Goal: Transaction & Acquisition: Purchase product/service

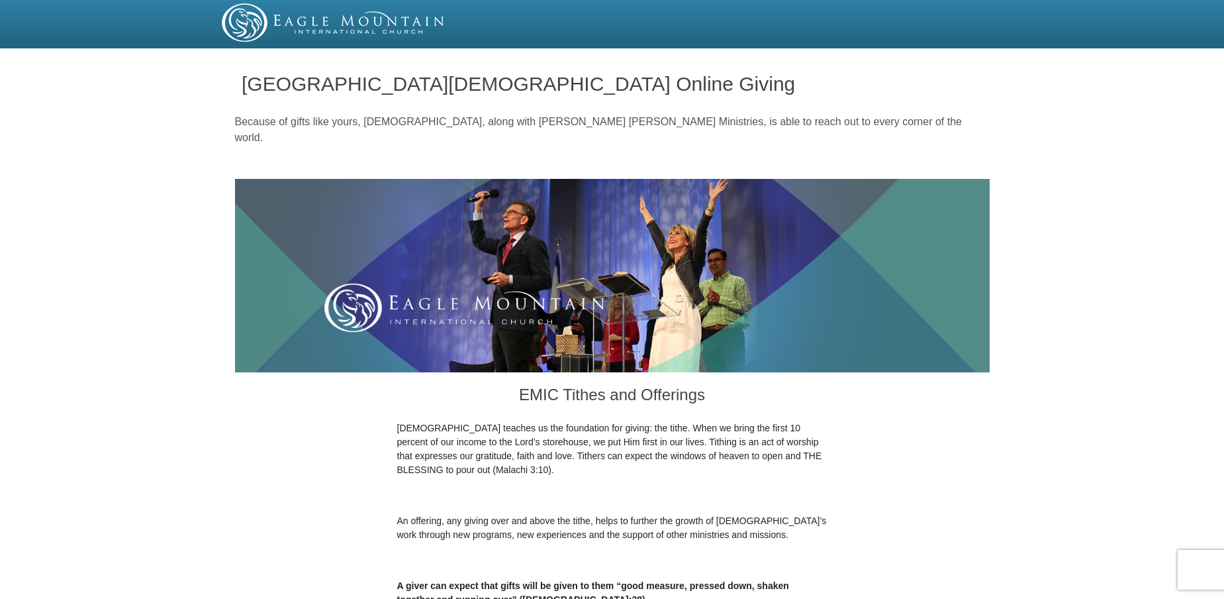
radio input "true"
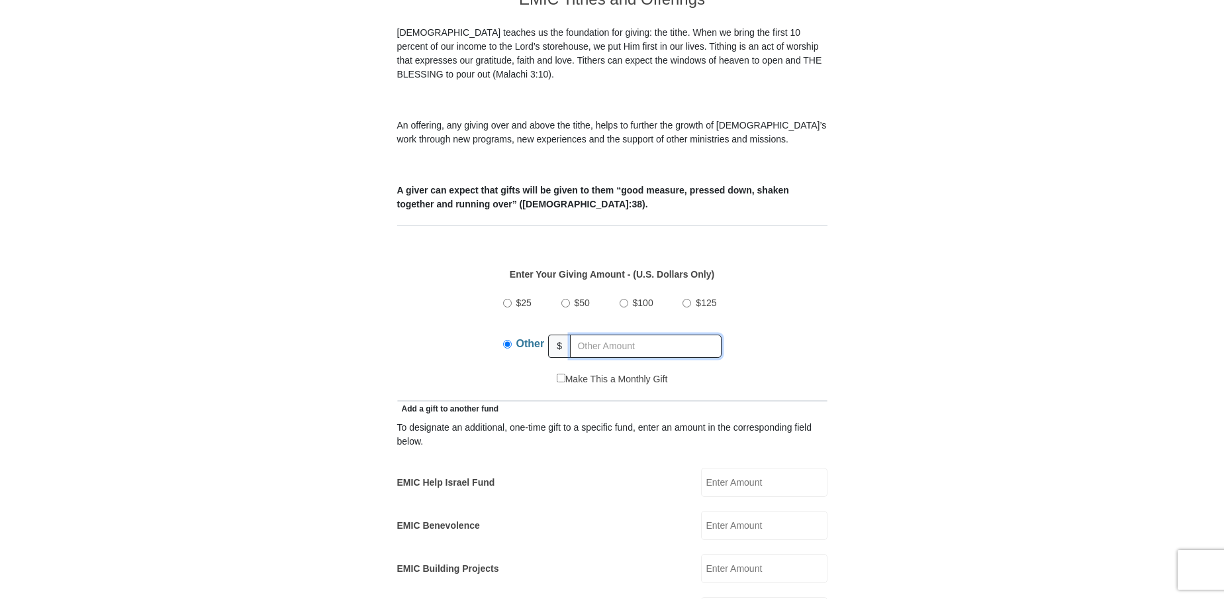
drag, startPoint x: 578, startPoint y: 332, endPoint x: 596, endPoint y: 337, distance: 18.6
click at [581, 334] on input "text" at bounding box center [646, 345] width 152 height 23
type input "60.00"
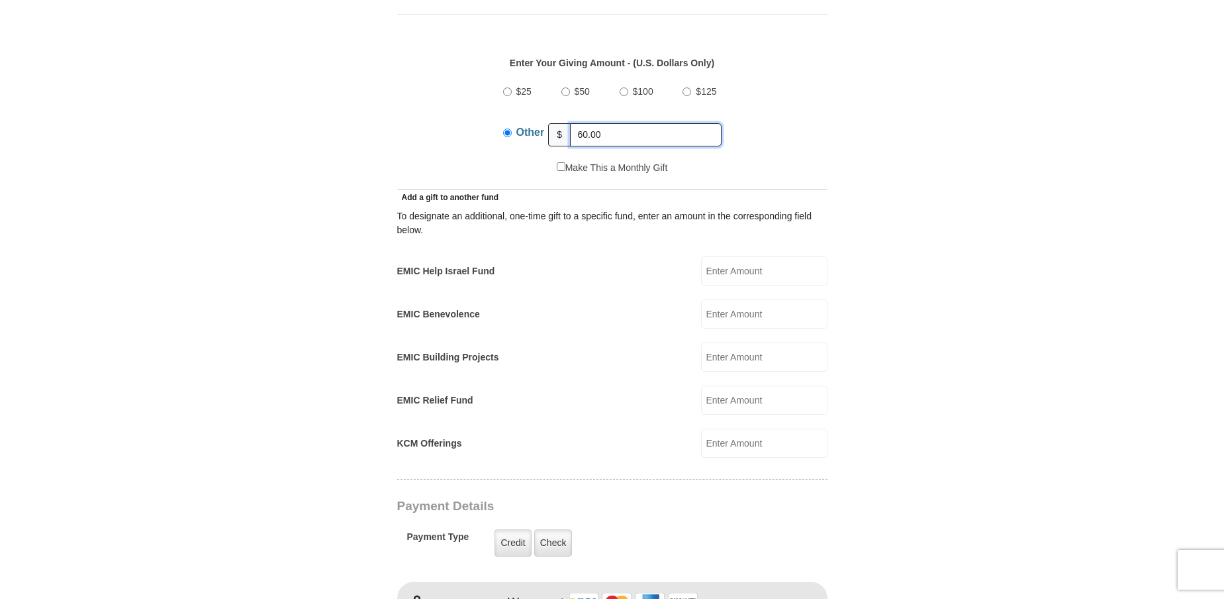
scroll to position [662, 0]
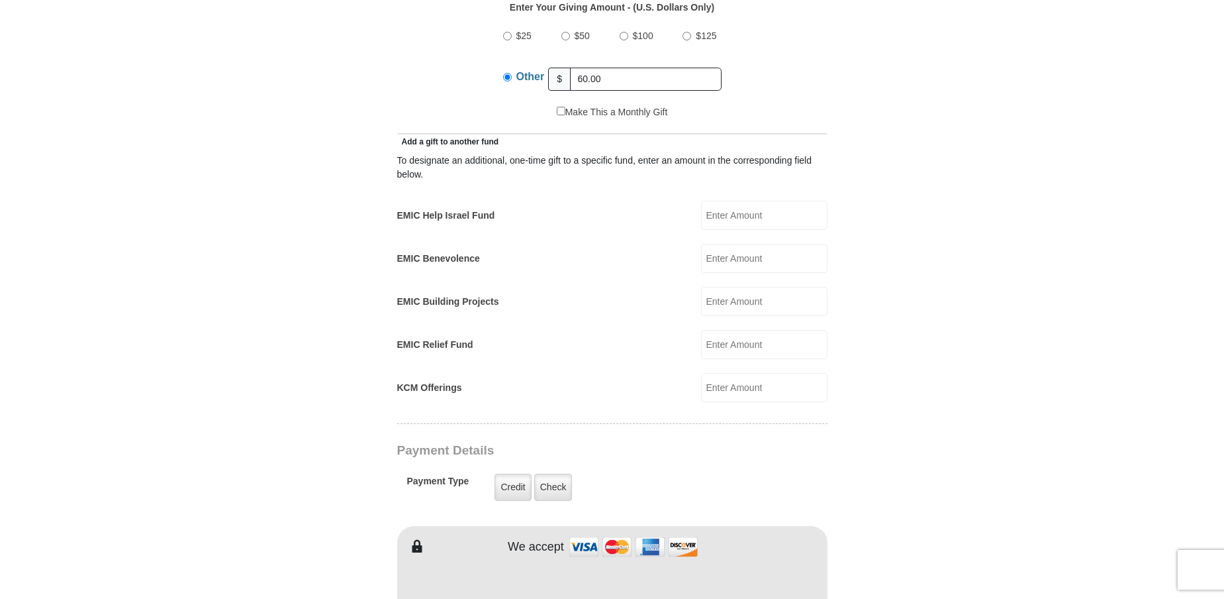
click at [727, 201] on input "EMIC Help Israel Fund" at bounding box center [764, 215] width 126 height 29
type input "25.00"
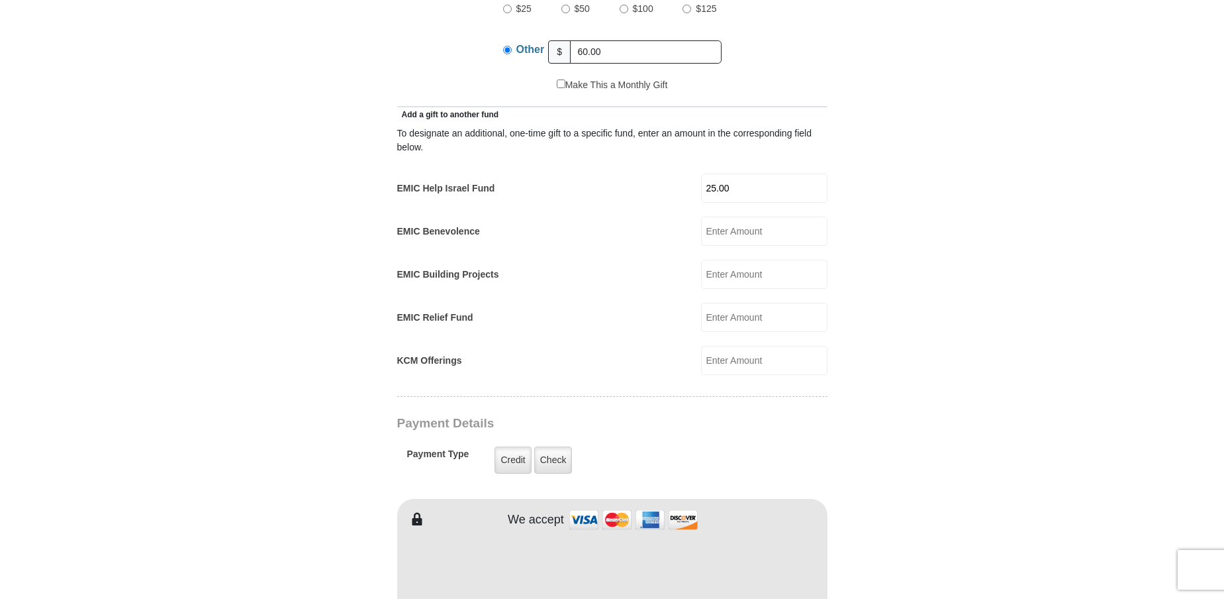
scroll to position [830, 0]
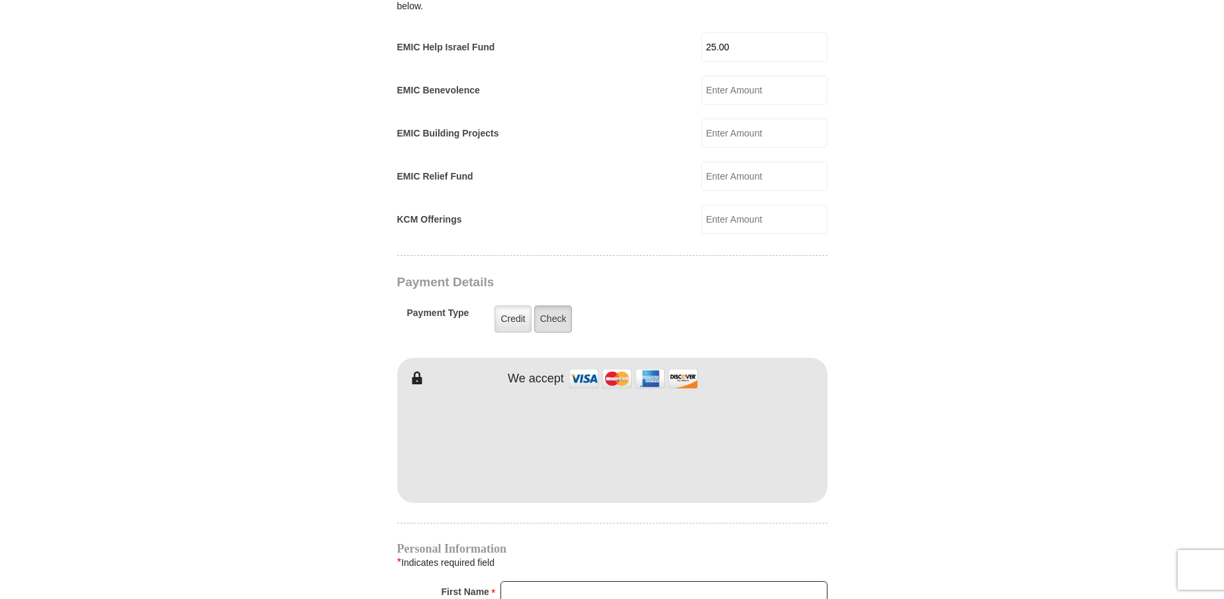
click at [561, 305] on label "Check" at bounding box center [553, 318] width 38 height 27
click at [0, 0] on input "Check" at bounding box center [0, 0] width 0 height 0
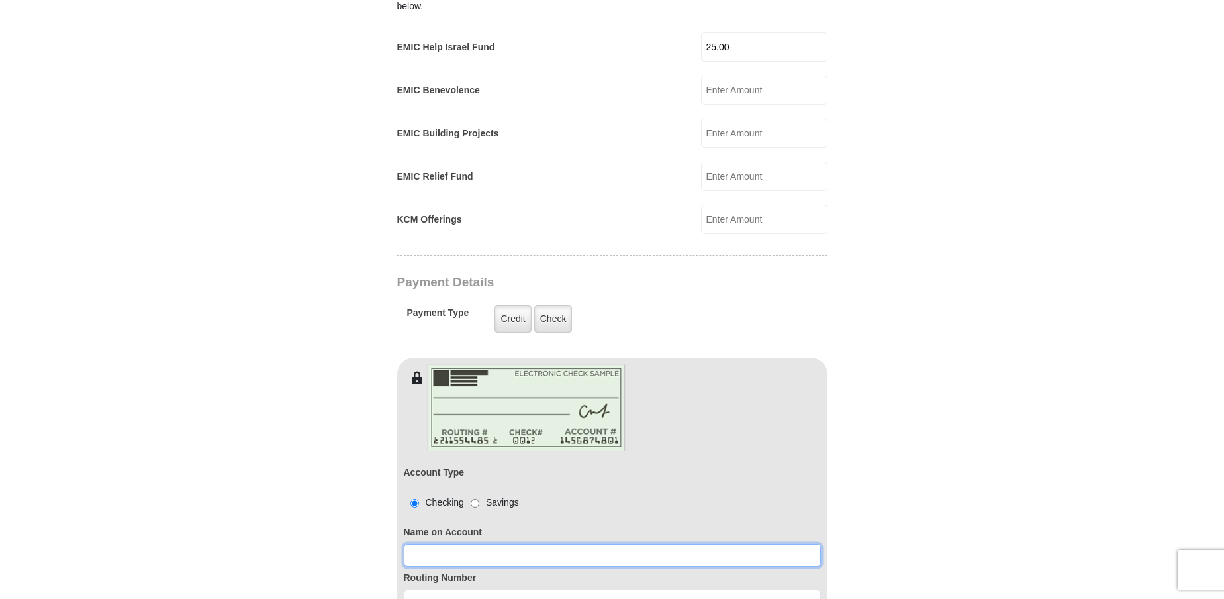
drag, startPoint x: 422, startPoint y: 534, endPoint x: 522, endPoint y: 428, distance: 145.2
click at [431, 544] on input at bounding box center [612, 555] width 417 height 23
type input "[PERSON_NAME]"
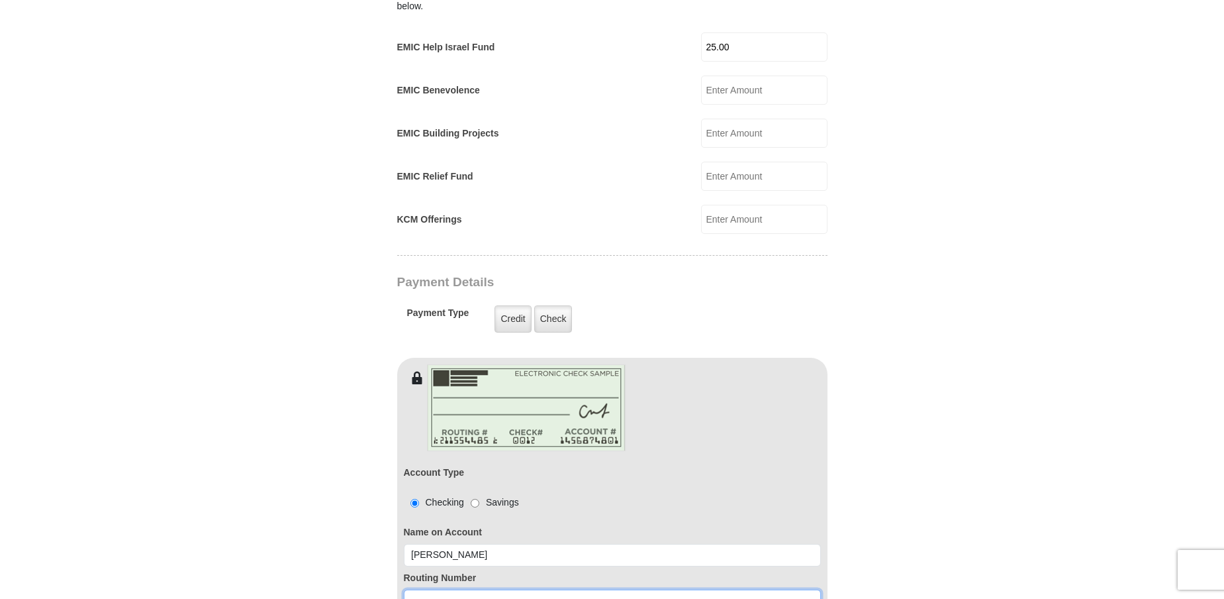
click at [416, 589] on input at bounding box center [612, 600] width 417 height 23
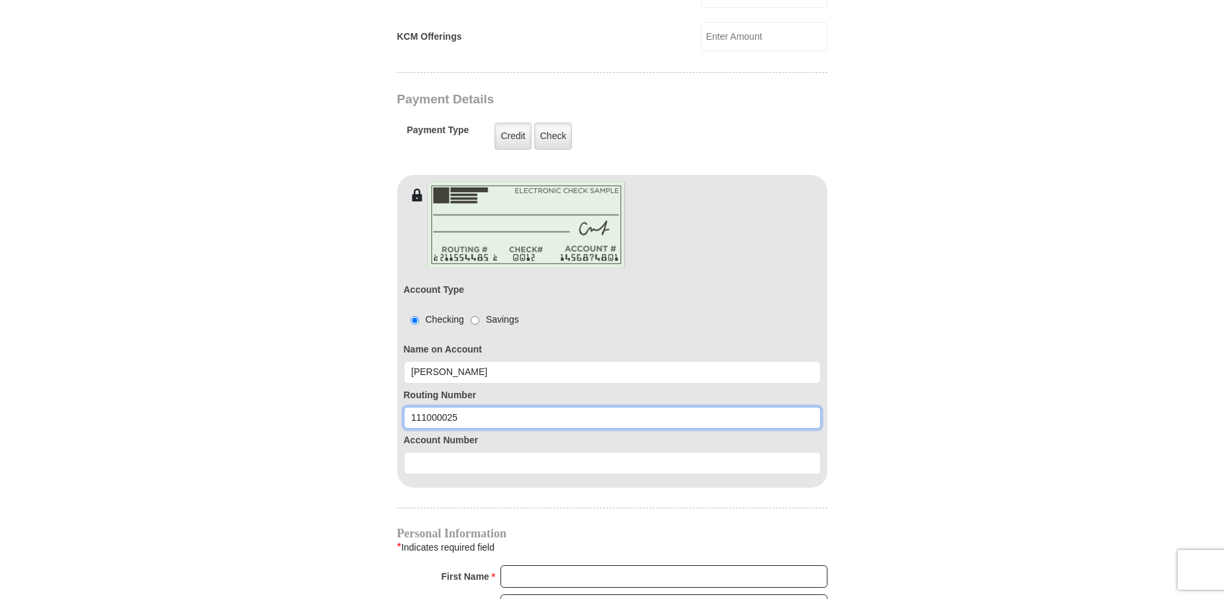
scroll to position [1024, 0]
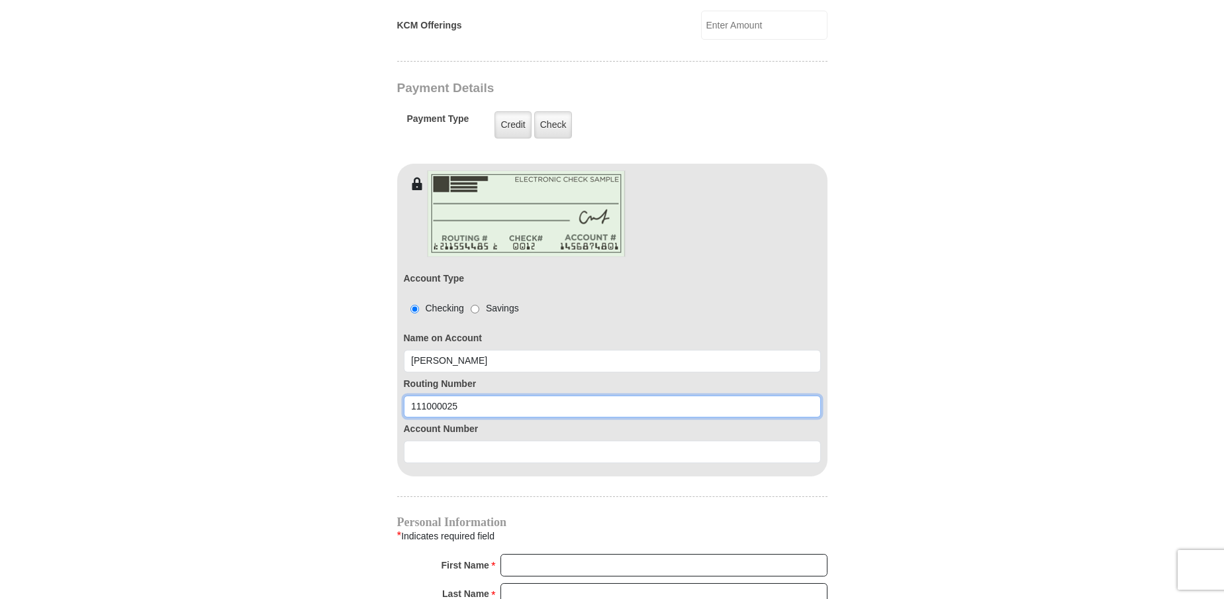
type input "111000025"
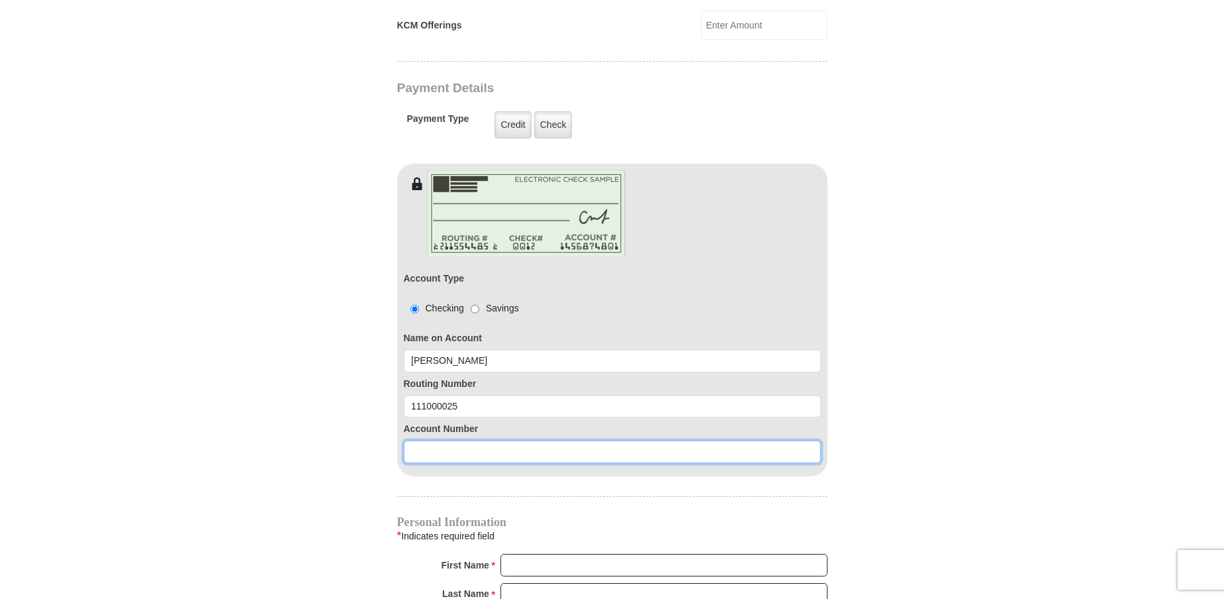
drag, startPoint x: 414, startPoint y: 431, endPoint x: 438, endPoint y: 420, distance: 26.4
click at [428, 440] on input at bounding box center [612, 451] width 417 height 23
type input "000751690395"
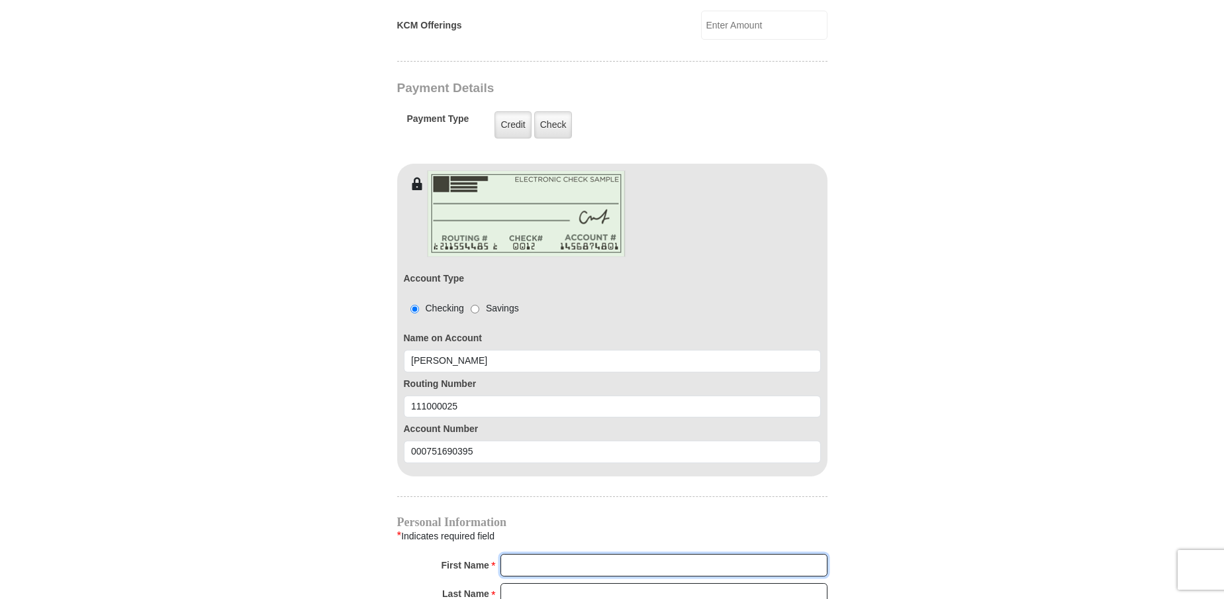
click at [514, 553] on input "First Name *" at bounding box center [664, 564] width 327 height 23
type input "[PERSON_NAME]"
type input "[EMAIL_ADDRESS][DOMAIN_NAME]"
type input "[STREET_ADDRESS]"
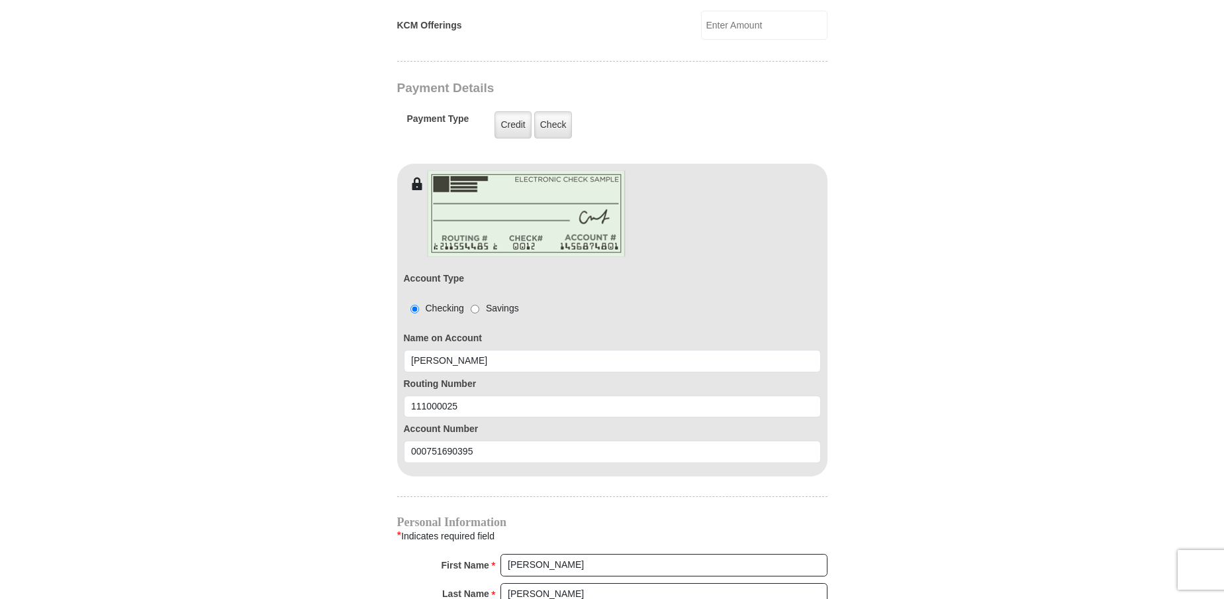
type input "MIDLAND"
select select "[GEOGRAPHIC_DATA]"
type input "79705"
type input "14326869889"
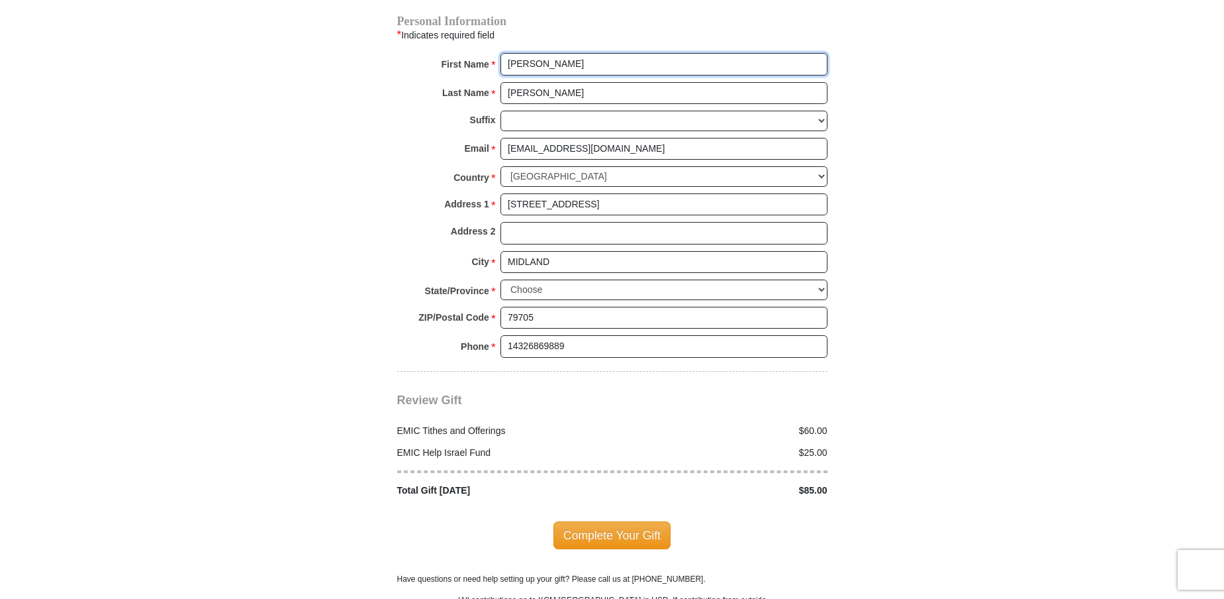
scroll to position [1528, 0]
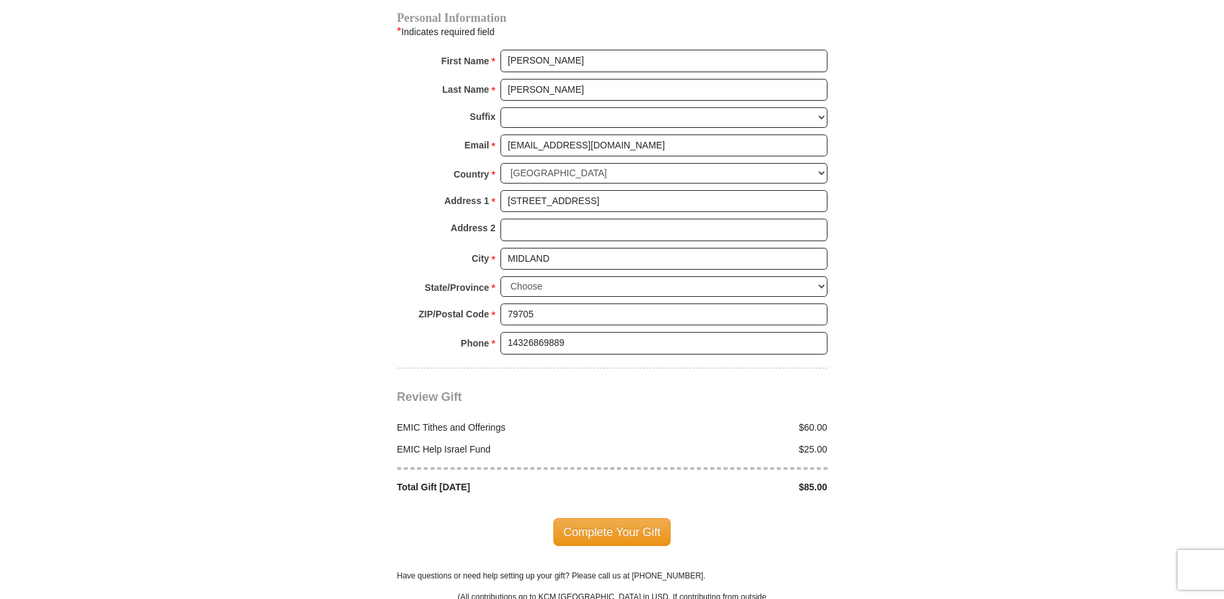
click at [650, 518] on span "Complete Your Gift" at bounding box center [611, 532] width 117 height 28
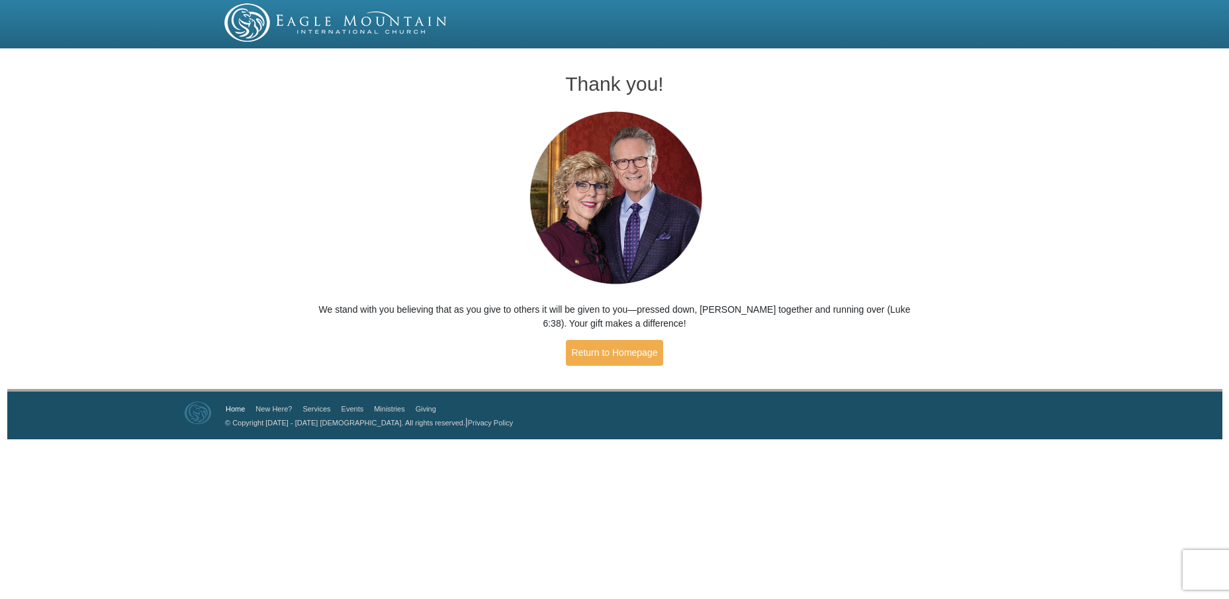
click at [237, 406] on link "Home" at bounding box center [235, 409] width 19 height 8
